Goal: Transaction & Acquisition: Purchase product/service

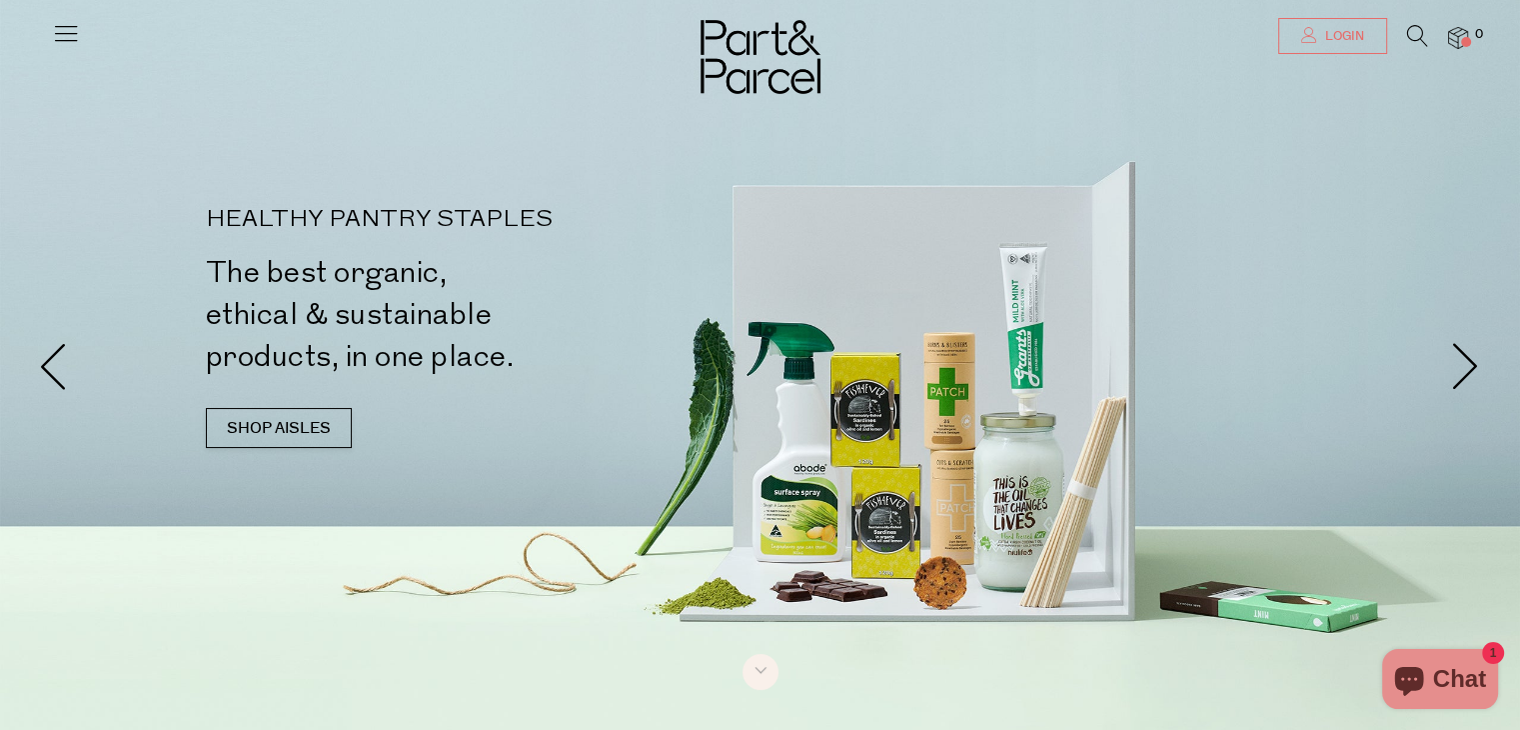
type input "[EMAIL_ADDRESS][DOMAIN_NAME]"
click at [1344, 29] on span "Login" at bounding box center [1342, 36] width 44 height 17
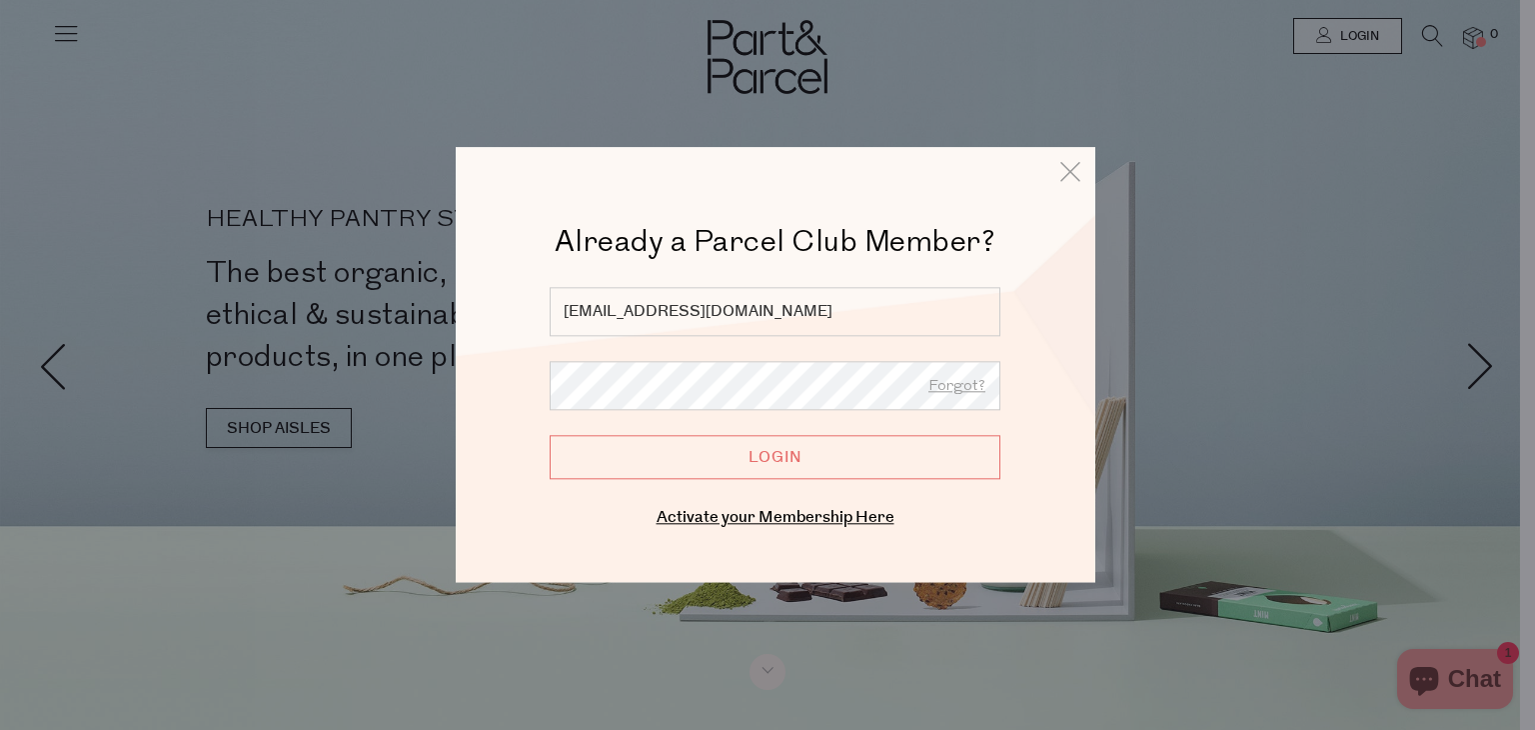
click at [915, 441] on input "Login" at bounding box center [775, 458] width 451 height 44
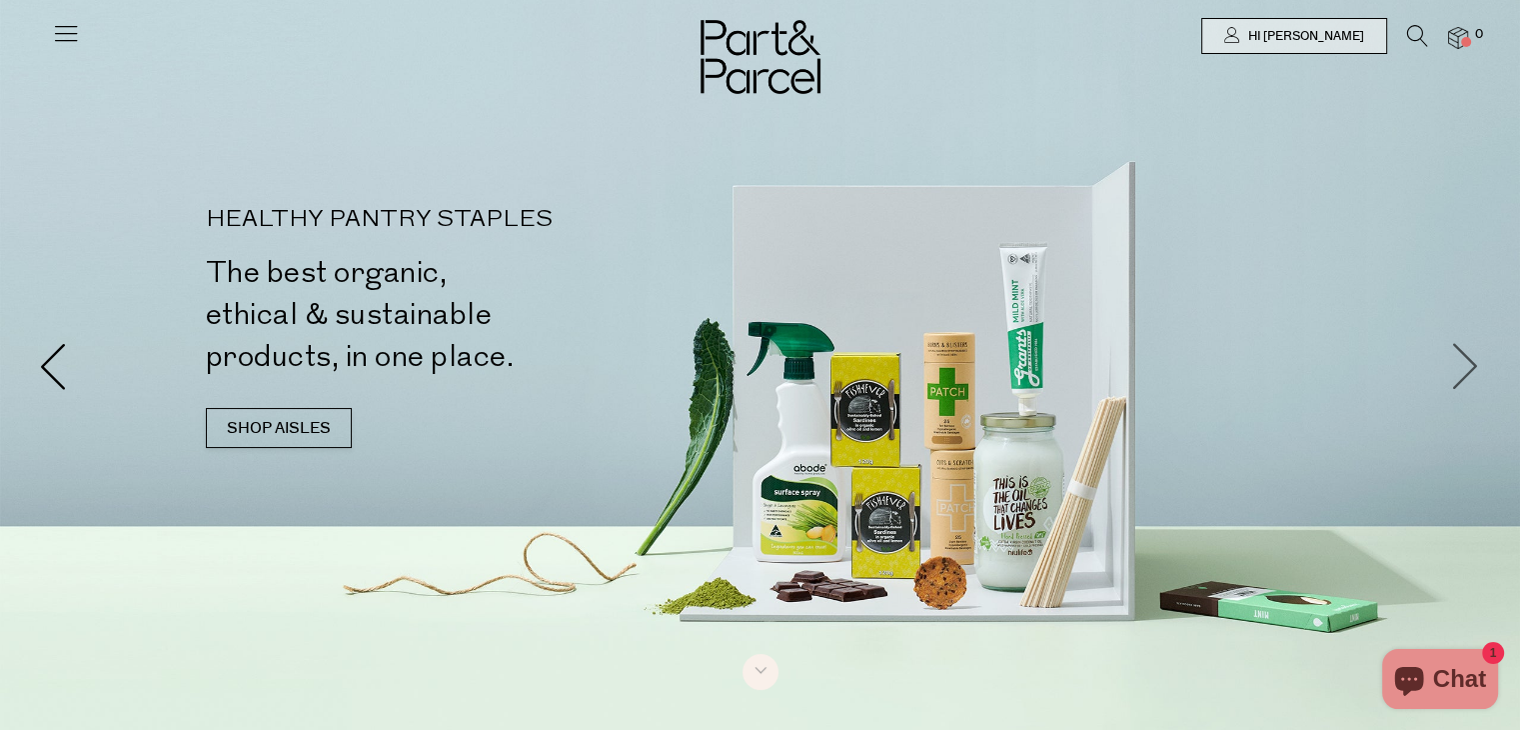
click at [1467, 376] on span at bounding box center [1466, 365] width 48 height 48
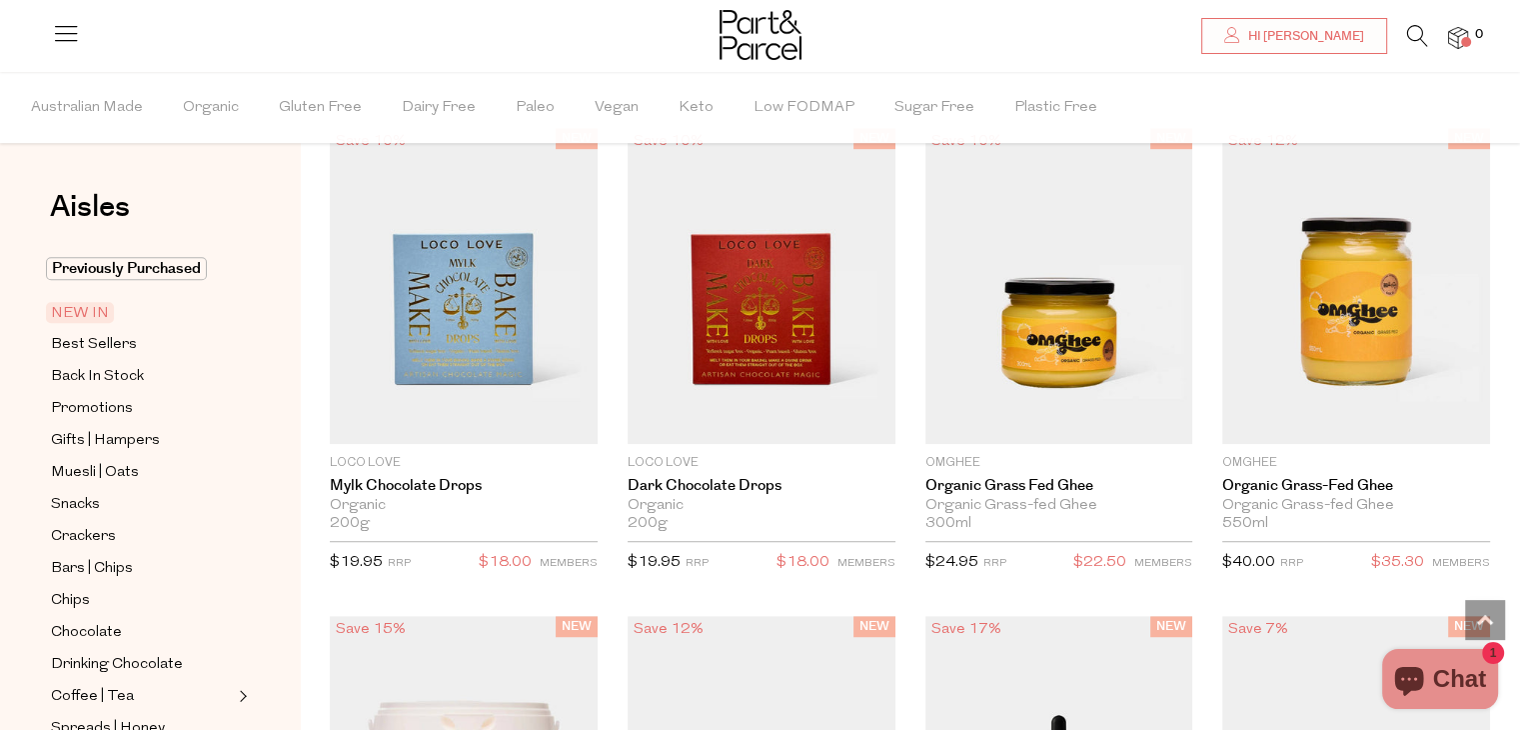
scroll to position [1155, 0]
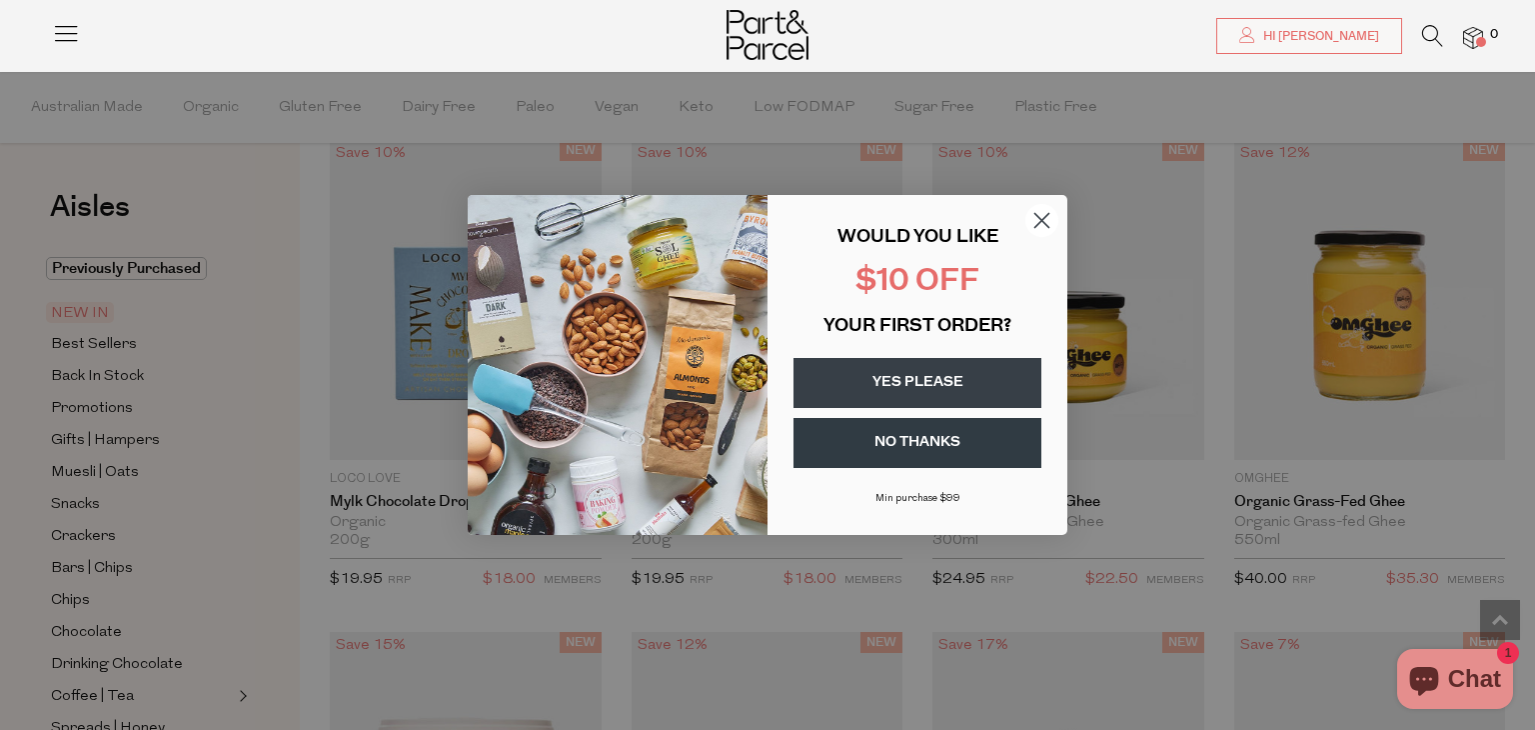
click at [1039, 227] on circle "Close dialog" at bounding box center [1041, 220] width 33 height 33
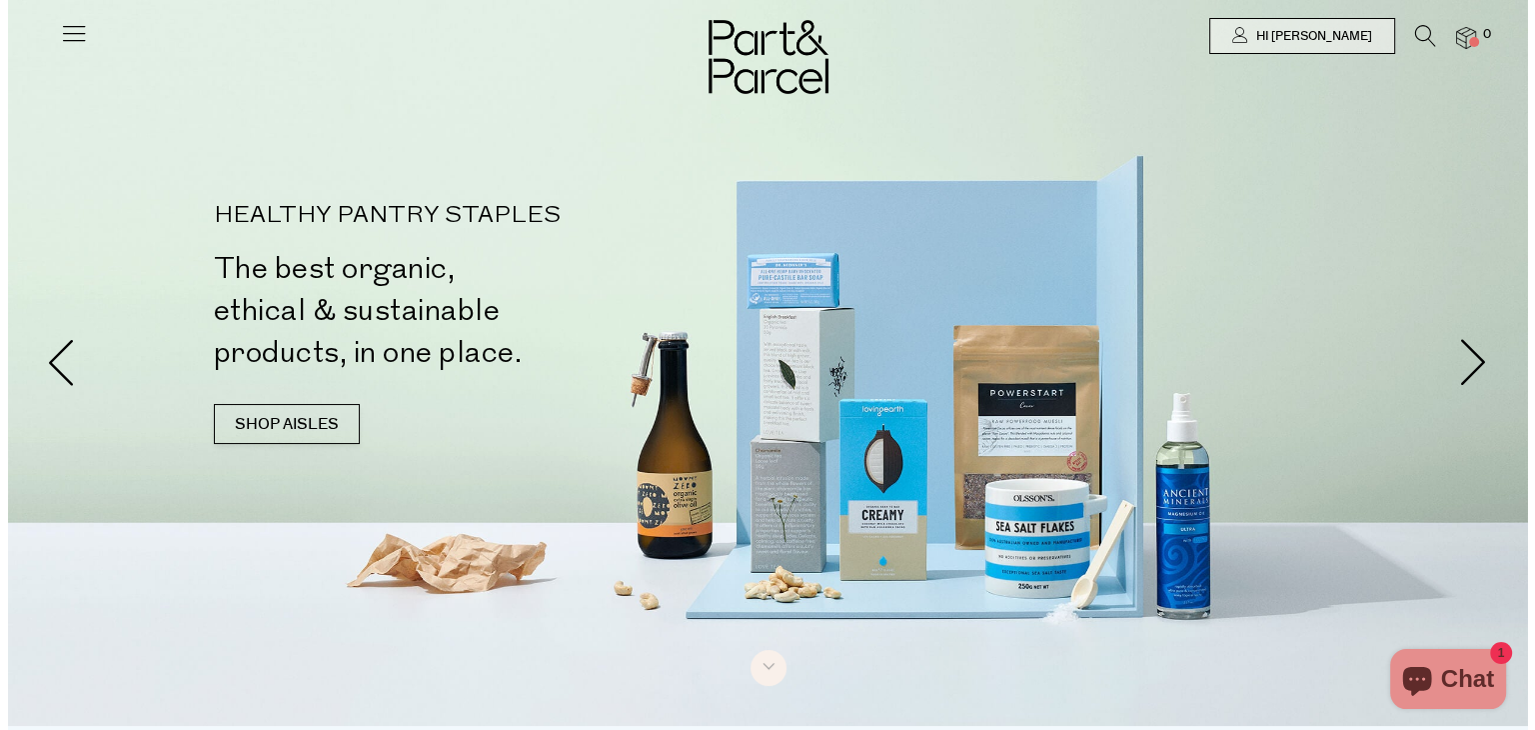
scroll to position [0, 0]
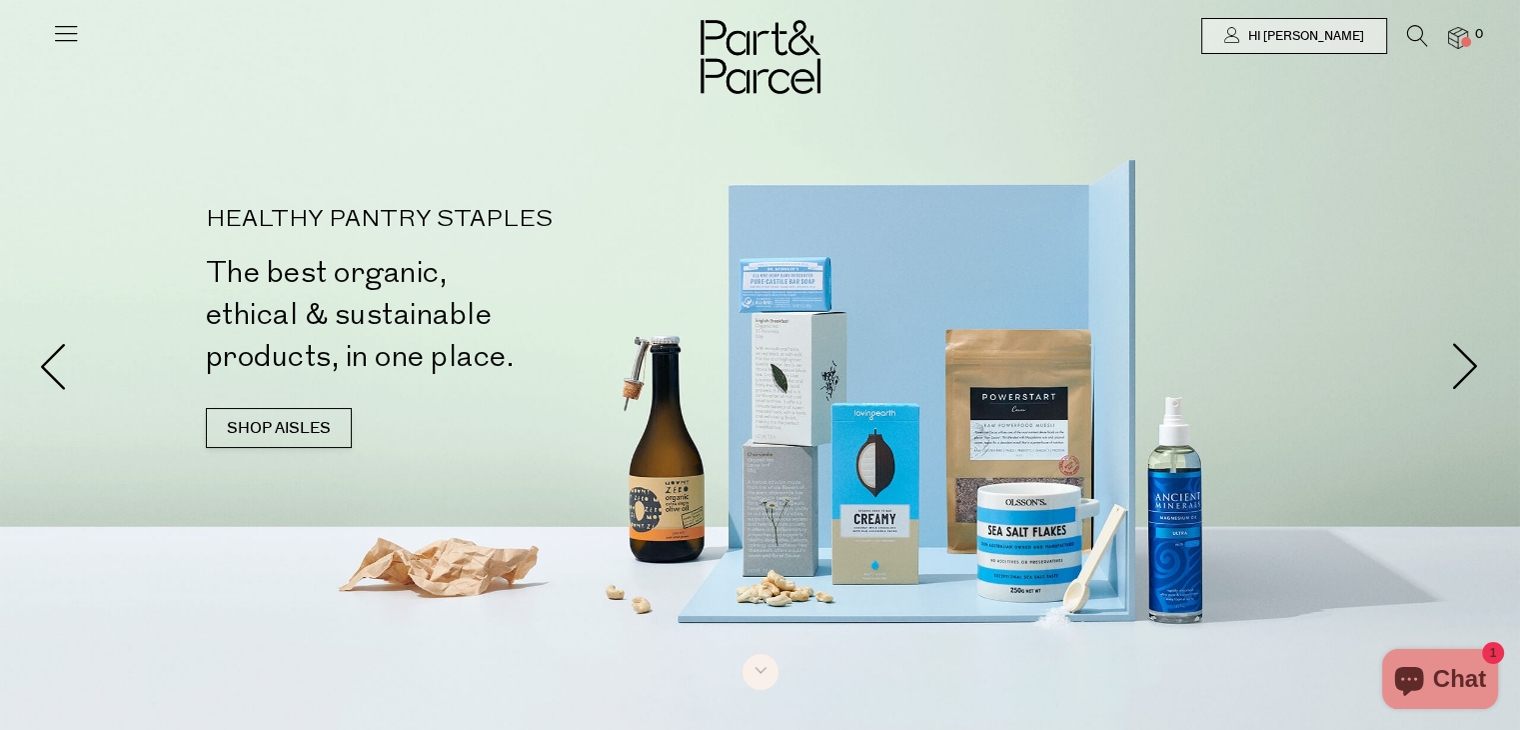
click at [58, 35] on icon at bounding box center [66, 33] width 28 height 28
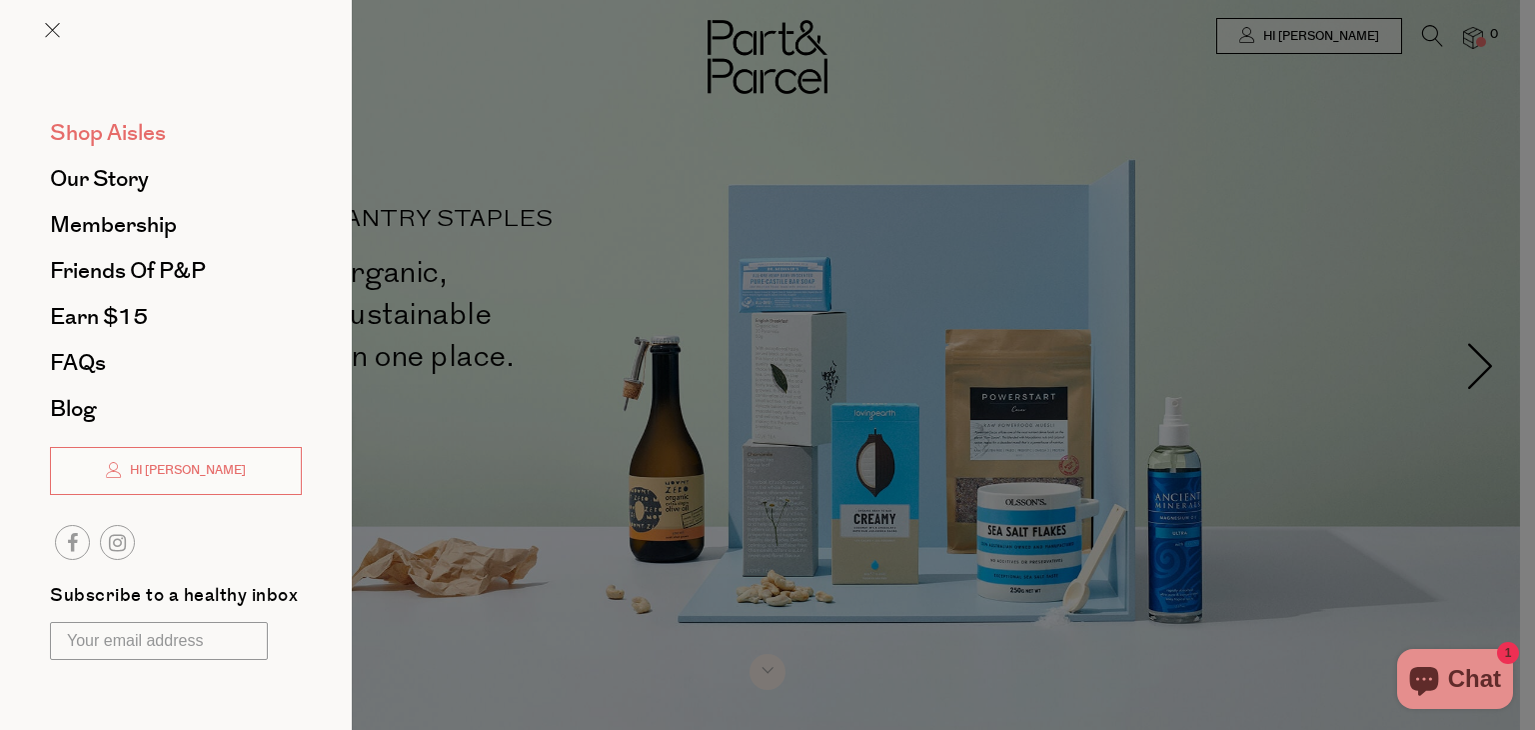
click at [114, 145] on span "Shop Aisles" at bounding box center [108, 133] width 116 height 32
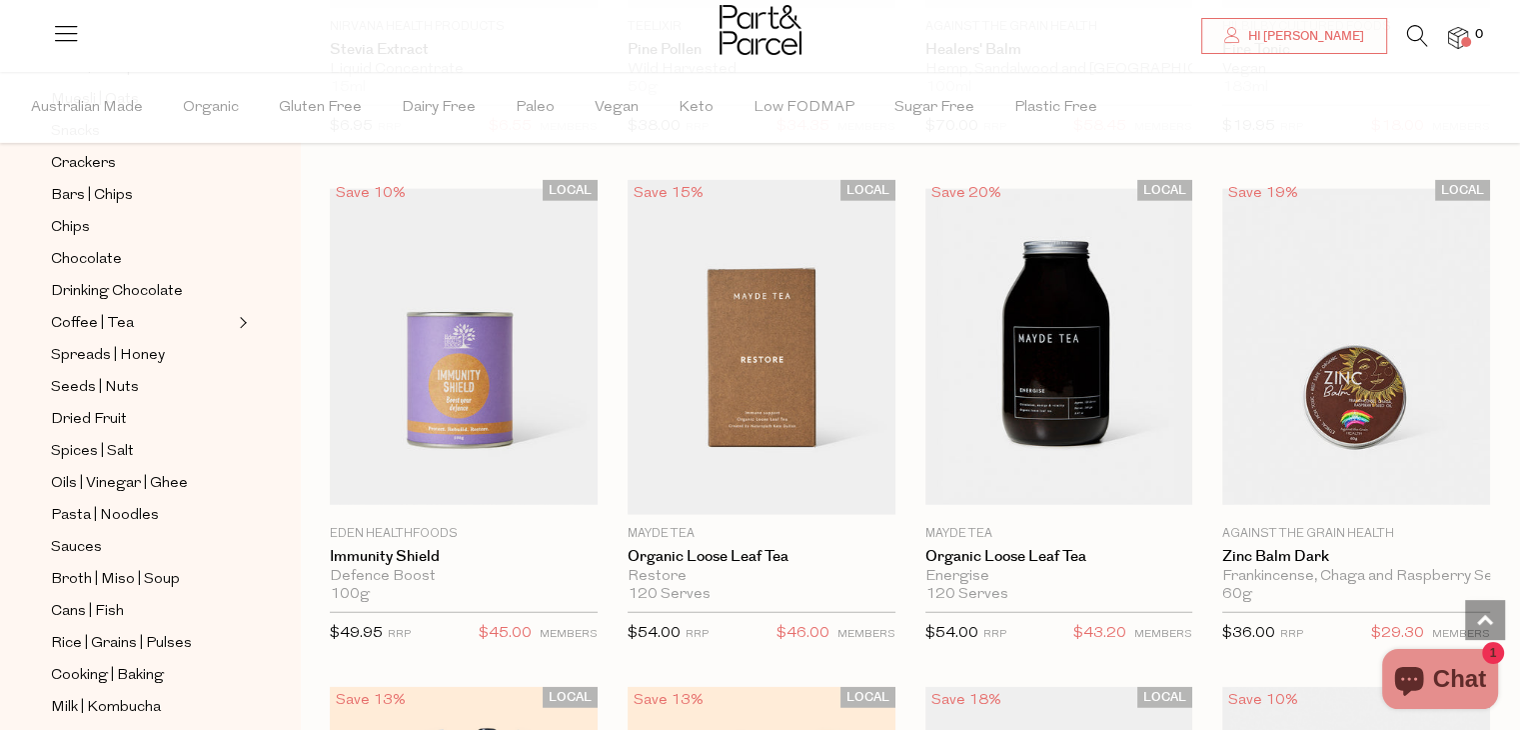
scroll to position [4977, 0]
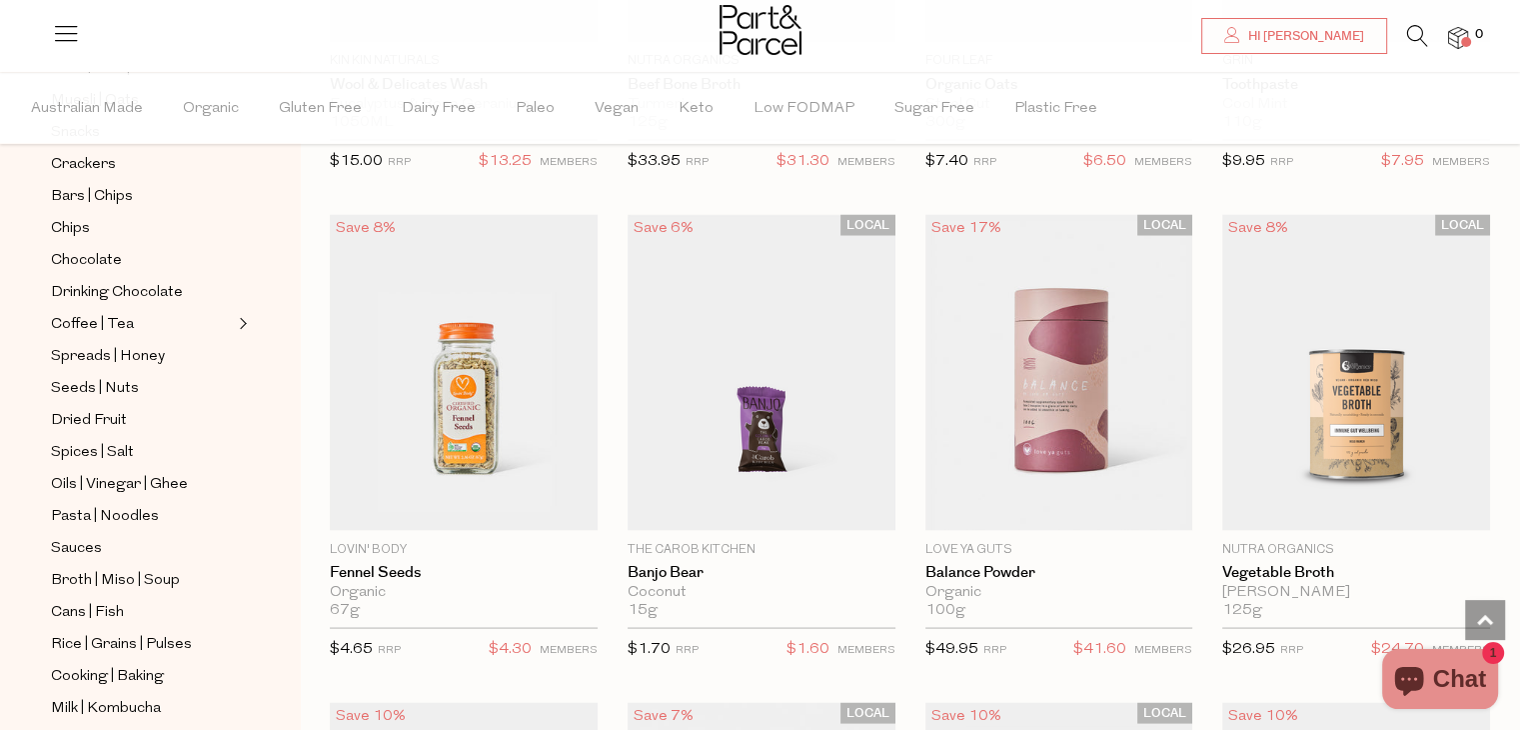
scroll to position [11434, 0]
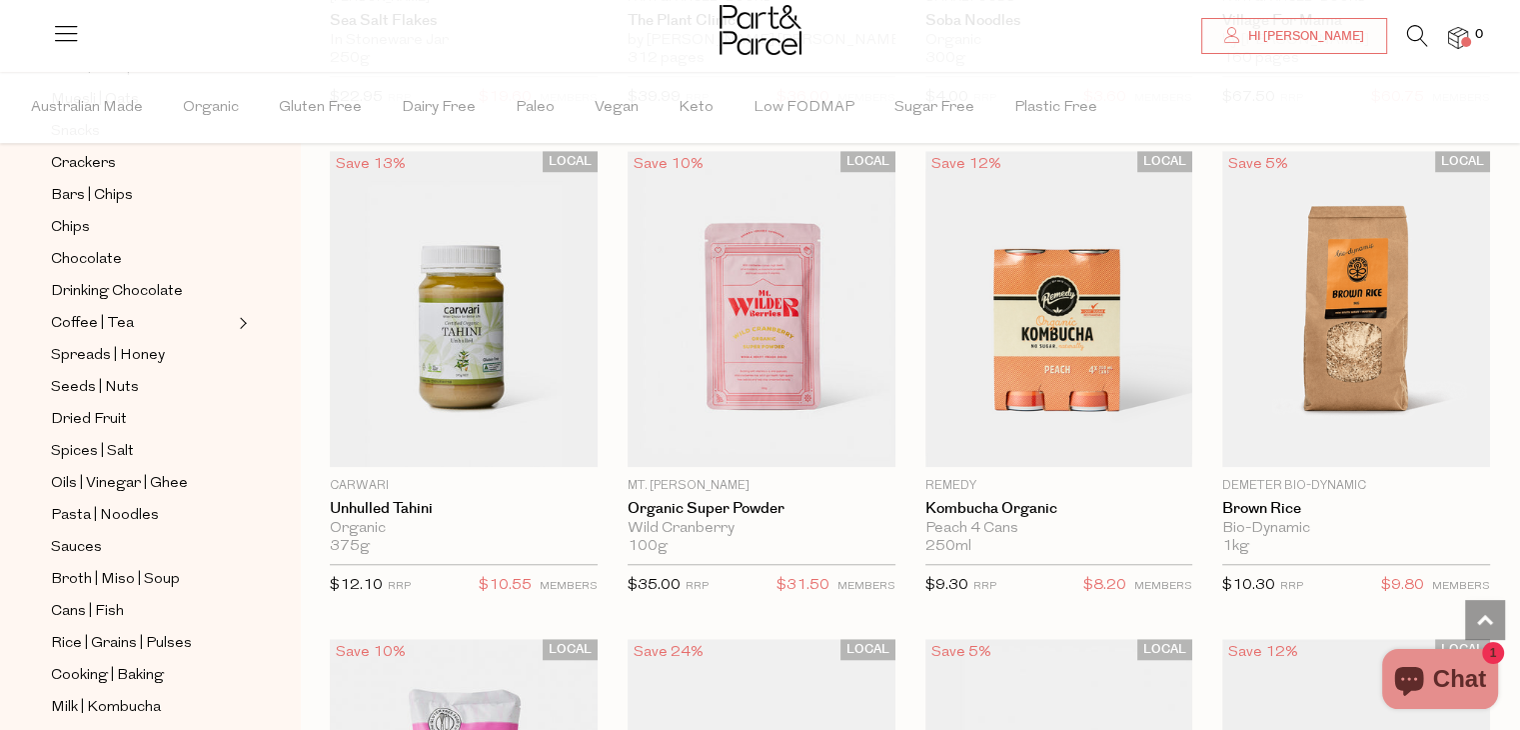
scroll to position [16745, 0]
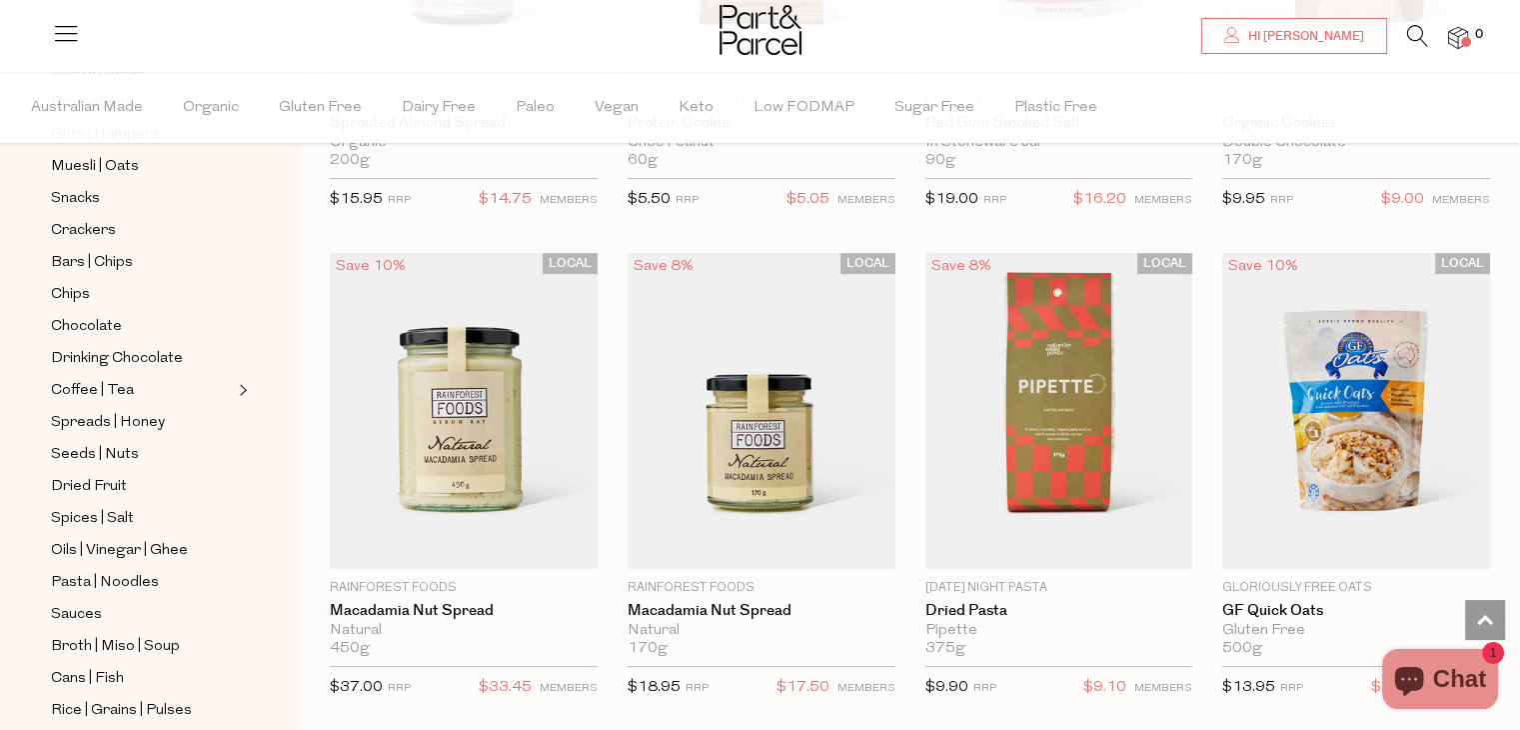
scroll to position [23493, 0]
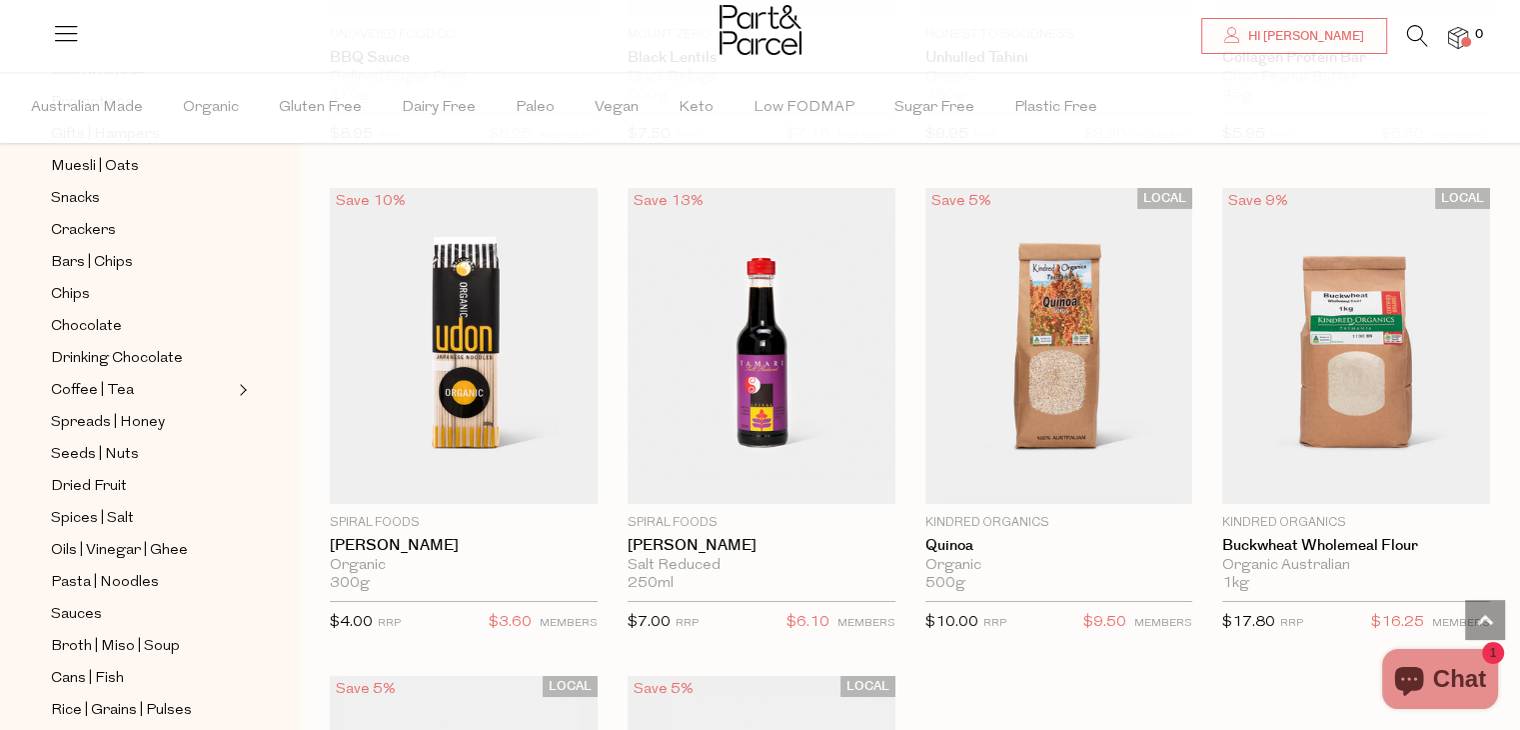
scroll to position [29908, 0]
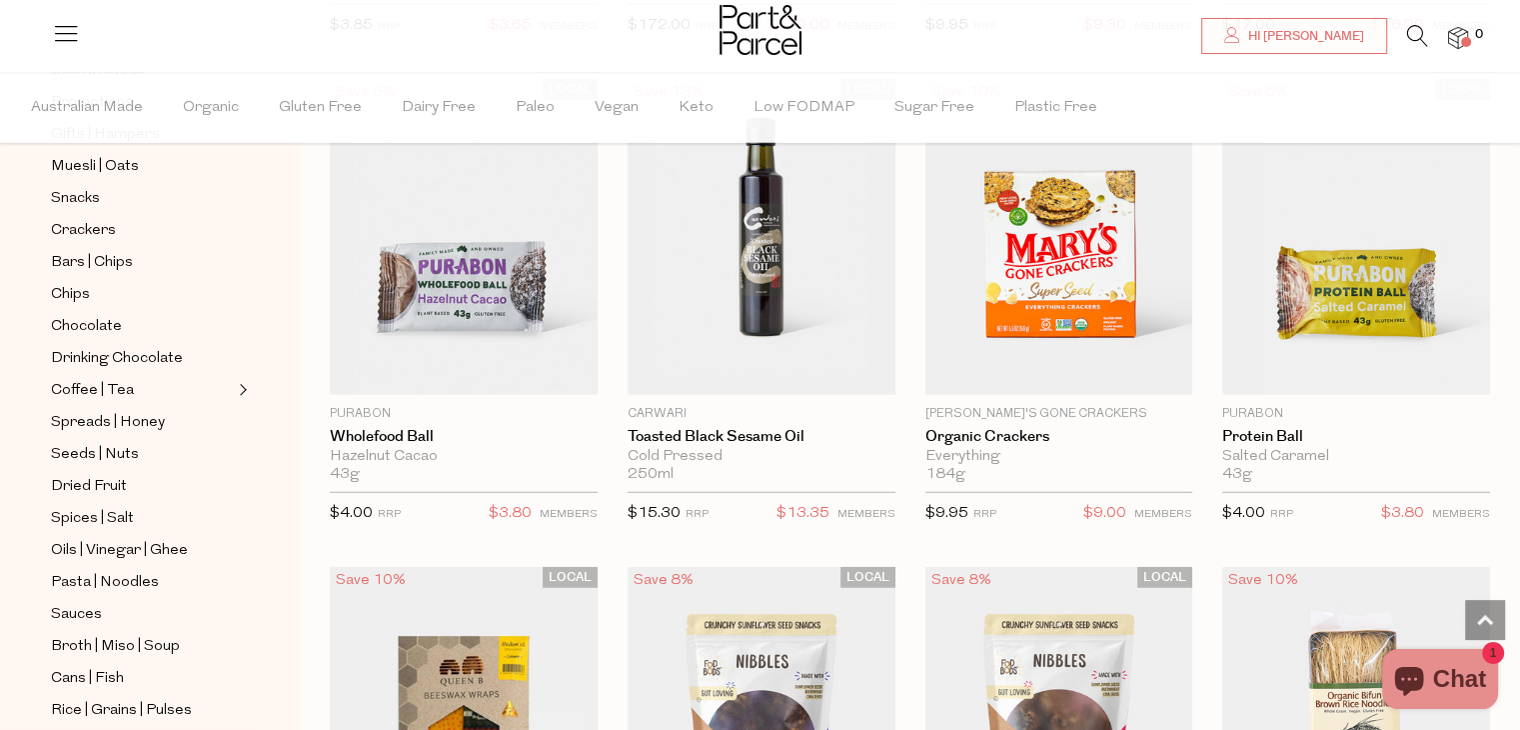
scroll to position [35855, 0]
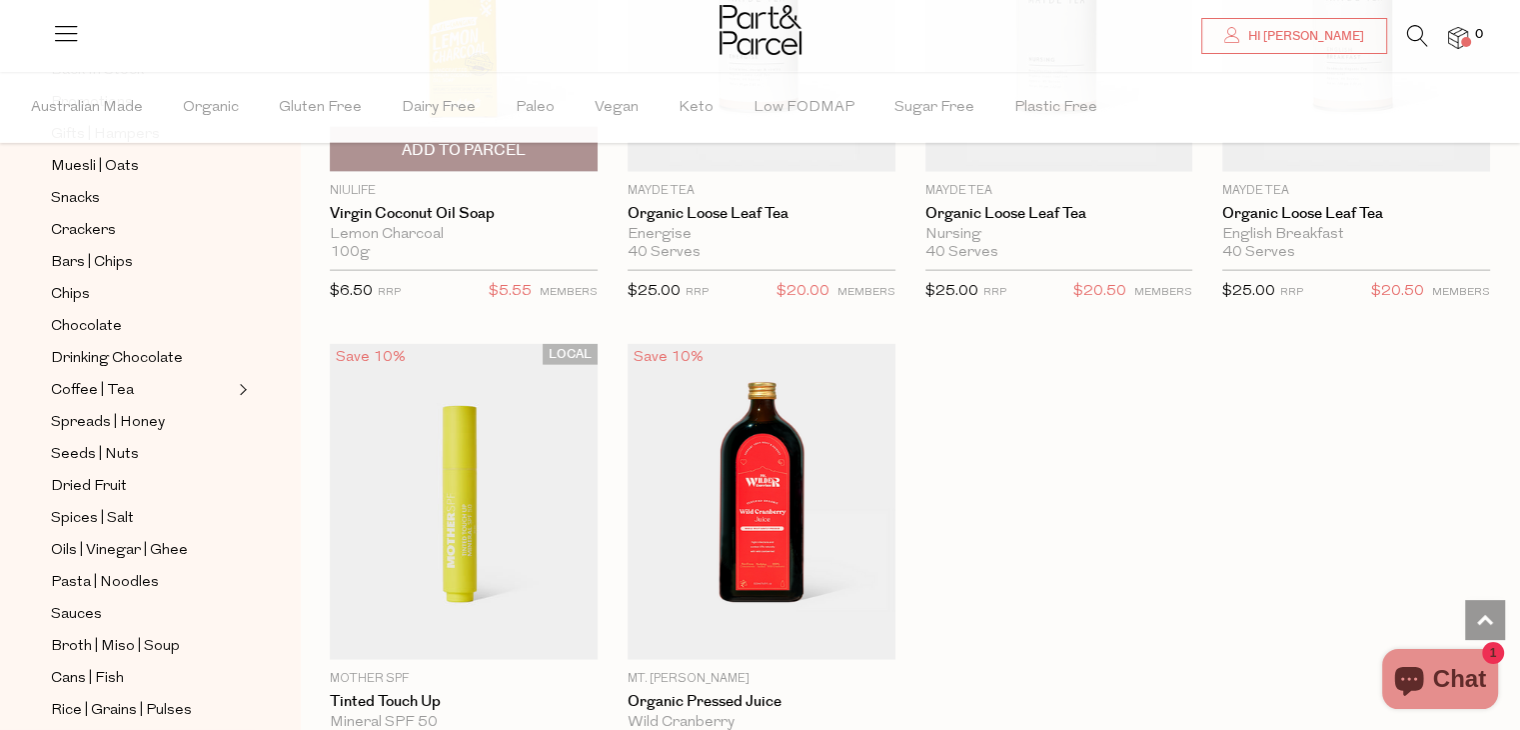
scroll to position [42481, 0]
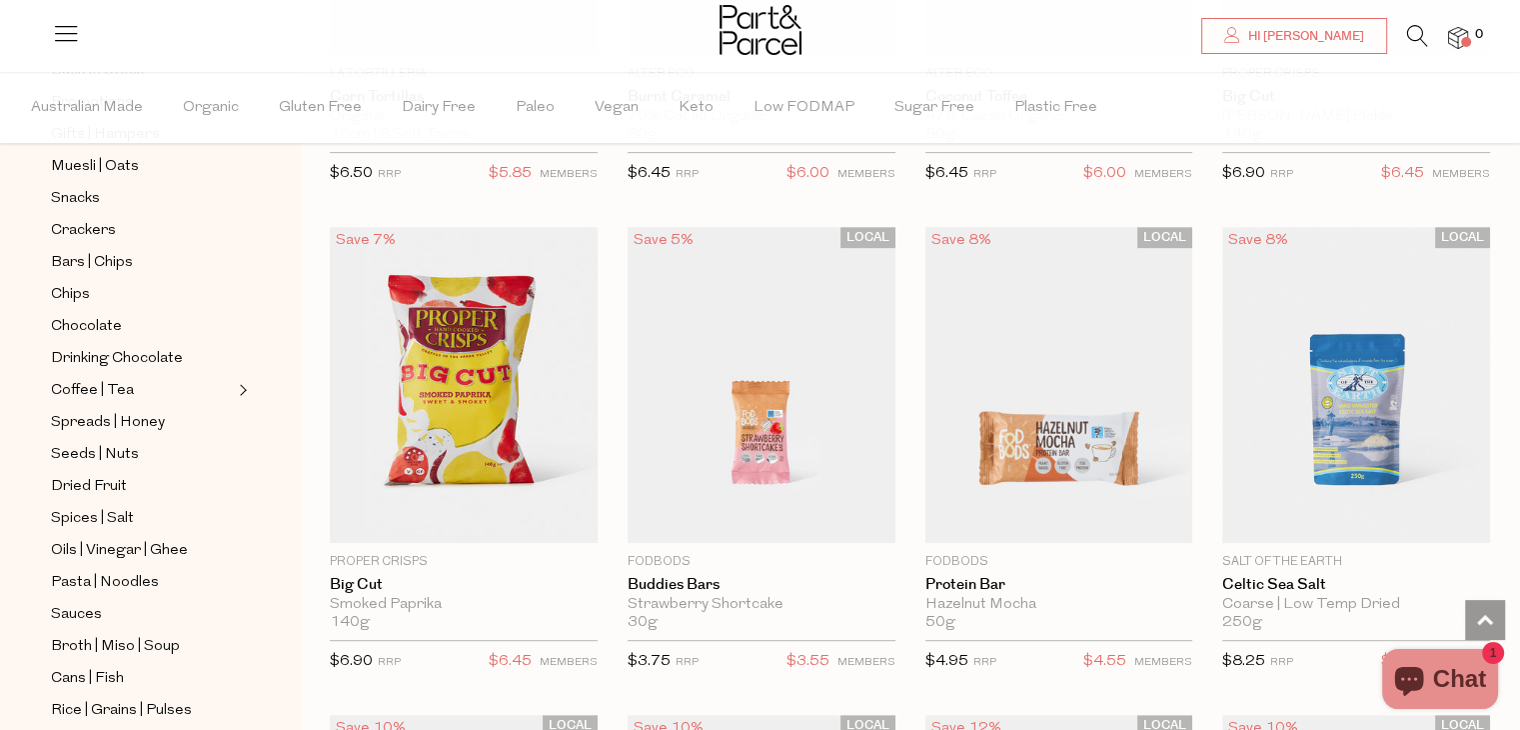
scroll to position [46478, 0]
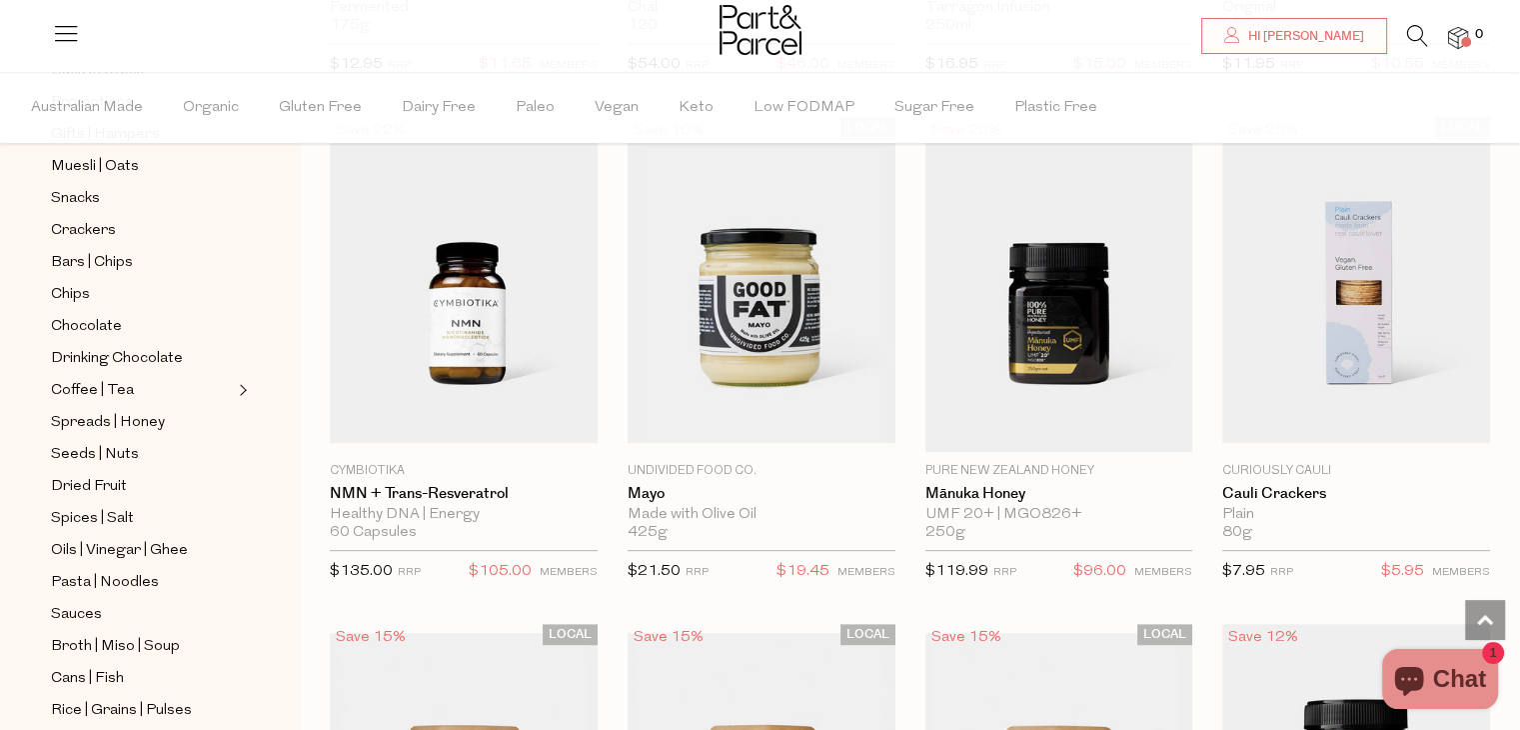
scroll to position [54006, 0]
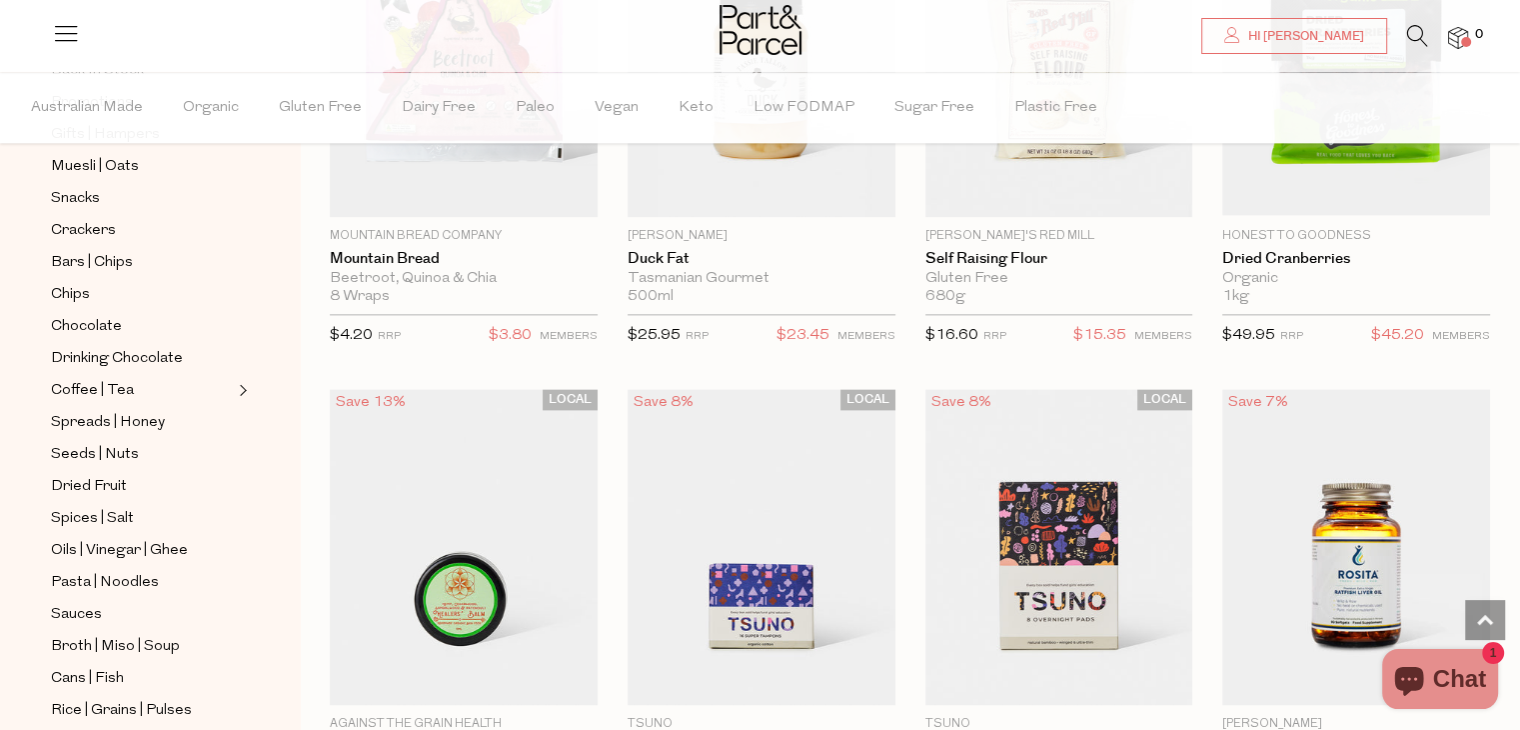
scroll to position [55690, 0]
